Goal: Task Accomplishment & Management: Manage account settings

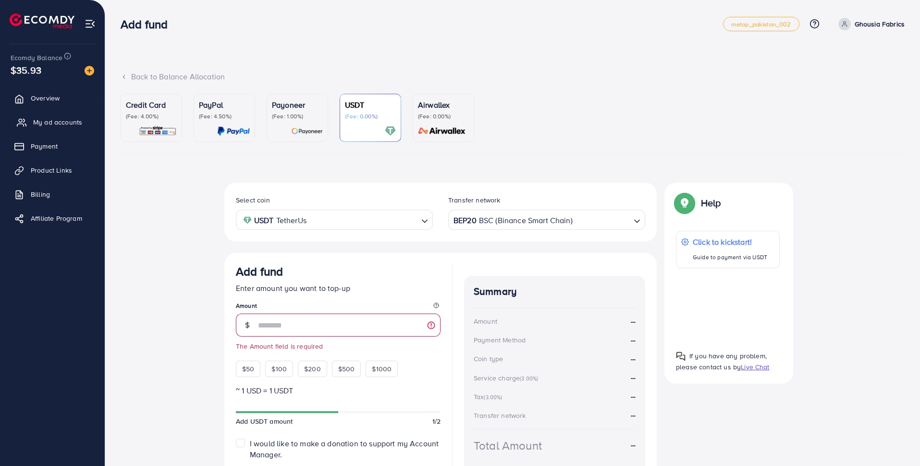
click at [72, 123] on span "My ad accounts" at bounding box center [57, 122] width 49 height 10
click at [41, 98] on span "Overview" at bounding box center [47, 98] width 29 height 10
click at [52, 128] on link "My ad accounts" at bounding box center [52, 121] width 90 height 19
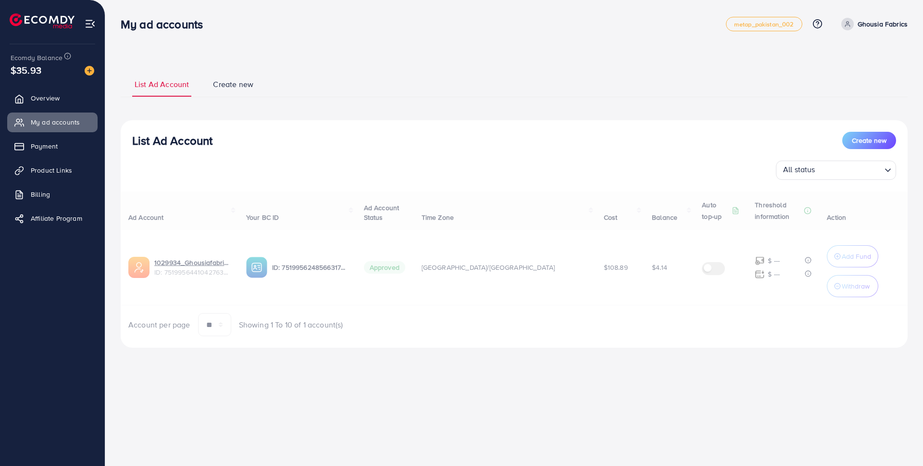
click at [32, 20] on img at bounding box center [42, 20] width 65 height 15
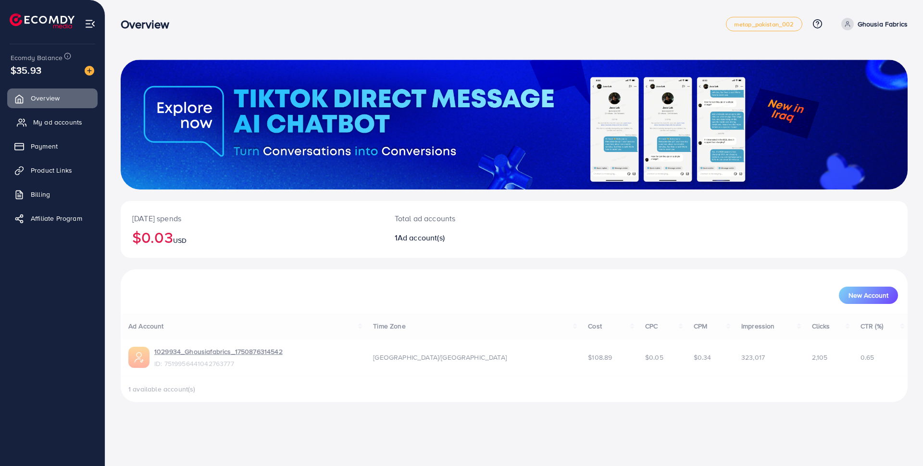
click at [39, 124] on span "My ad accounts" at bounding box center [57, 122] width 49 height 10
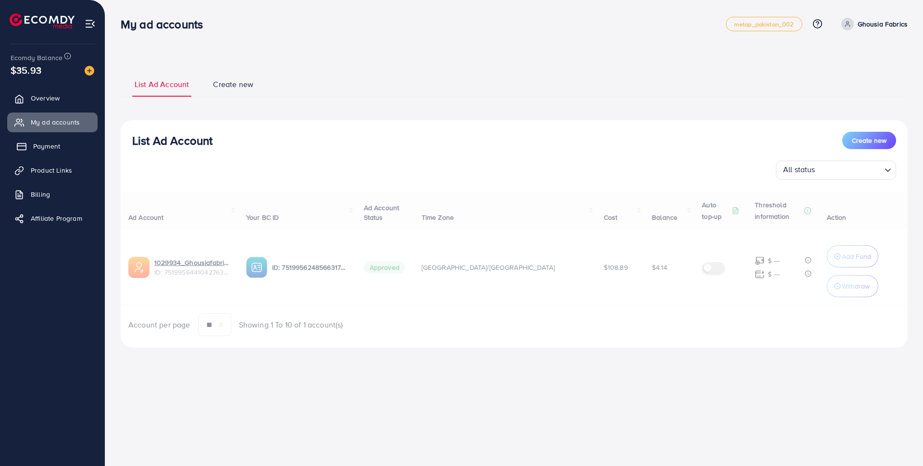
click at [52, 152] on link "Payment" at bounding box center [52, 145] width 90 height 19
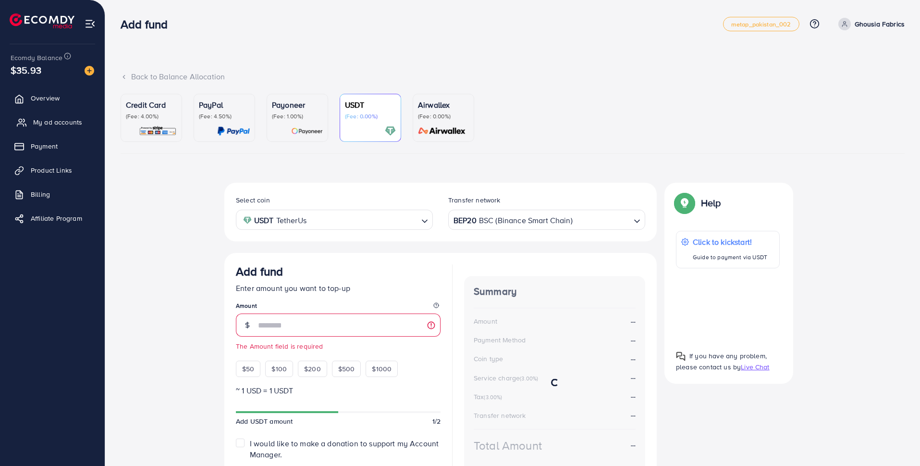
click at [61, 127] on span "My ad accounts" at bounding box center [57, 122] width 49 height 10
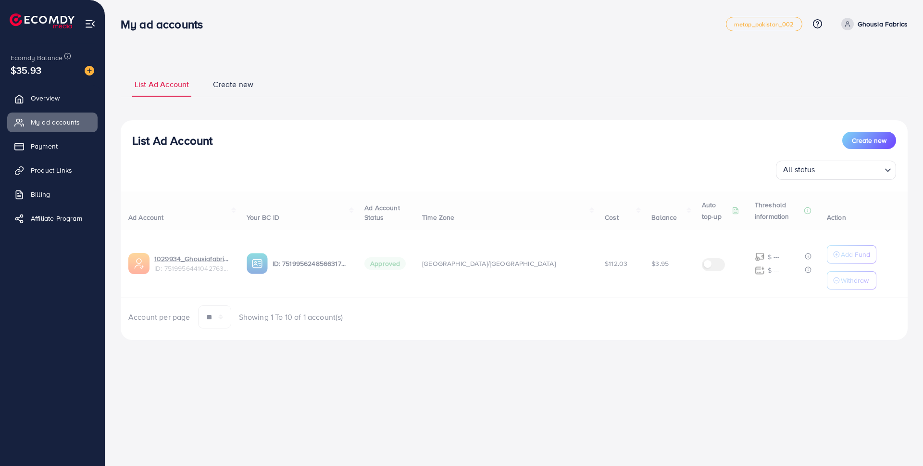
click at [877, 173] on input "Search for option" at bounding box center [849, 170] width 62 height 15
click at [877, 173] on input "Search for option" at bounding box center [830, 170] width 100 height 15
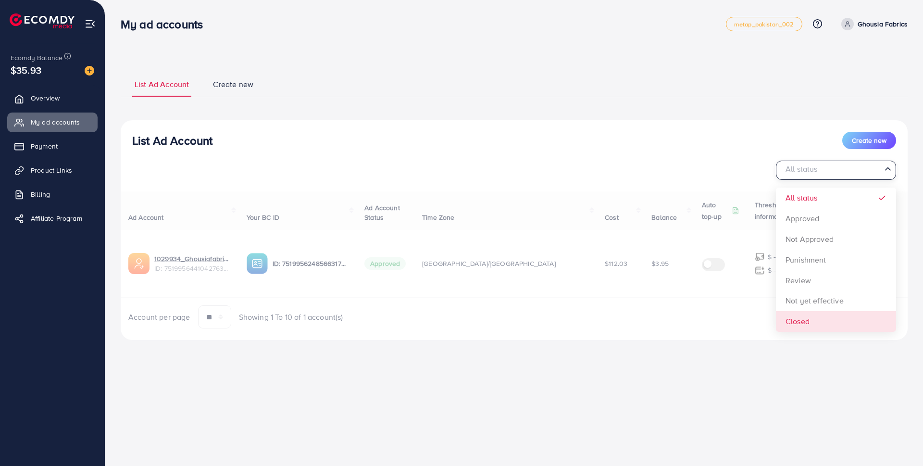
click at [663, 339] on div "List Ad Account Create new All status Loading... All status Approved Not Approv…" at bounding box center [514, 230] width 787 height 220
